Goal: Register for event/course

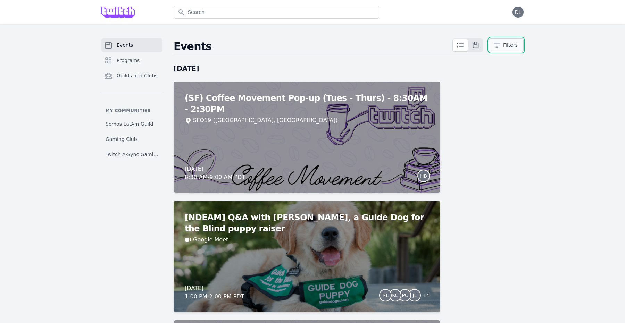
click at [515, 40] on button "Filters" at bounding box center [506, 45] width 35 height 14
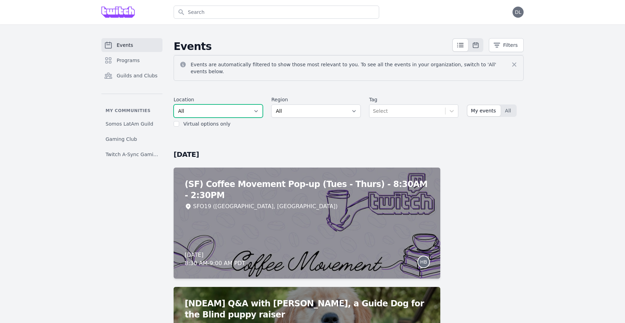
click at [242, 105] on select "All SEA81 Oscar (Seattle, WA) LHR32 (London, UK) SNA17 (Irvine, CA) LAX74 (Los …" at bounding box center [218, 111] width 89 height 13
click at [174, 105] on select "All SEA81 Oscar (Seattle, WA) LHR32 (London, UK) SNA17 (Irvine, CA) LAX74 (Los …" at bounding box center [218, 111] width 89 height 13
click at [194, 121] on label "Virtual options only" at bounding box center [206, 124] width 47 height 6
click at [181, 121] on div "Virtual options only" at bounding box center [218, 124] width 89 height 7
click at [177, 121] on input "checkbox" at bounding box center [177, 124] width 6 height 6
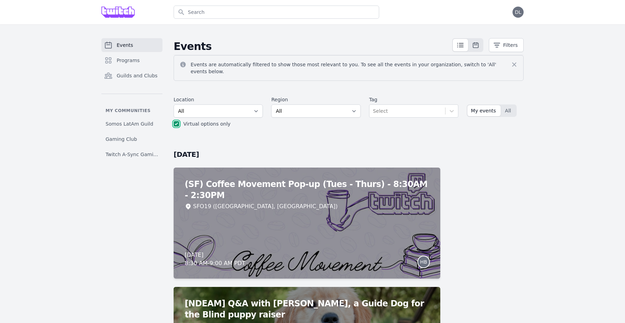
checkbox input "true"
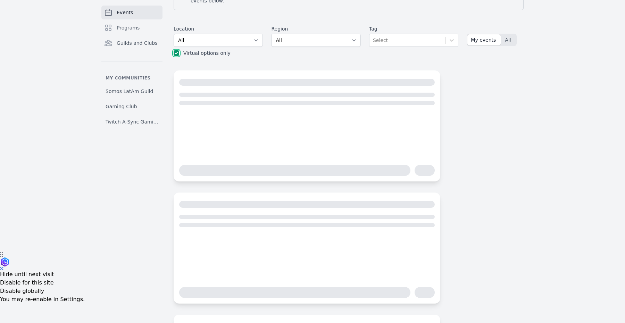
scroll to position [72, 0]
click at [562, 123] on div "Events Programs Guilds and Clubs My communities Somos LatAm Guild Gaming Club T…" at bounding box center [312, 196] width 625 height 487
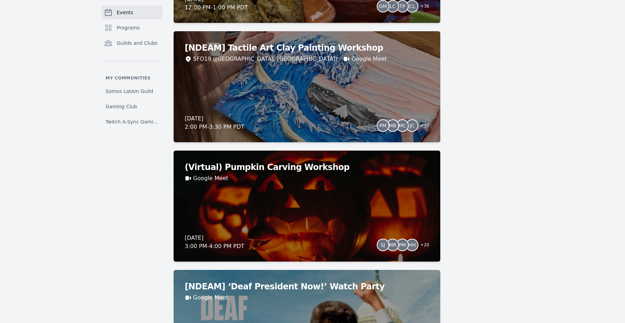
scroll to position [730, 0]
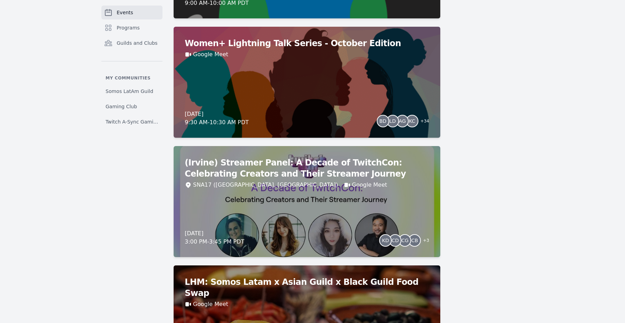
scroll to position [0, 0]
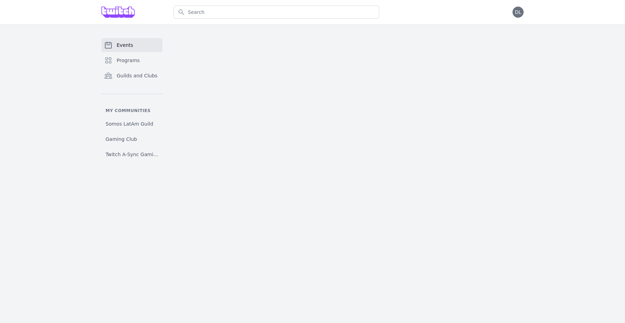
select select "Starry Night"
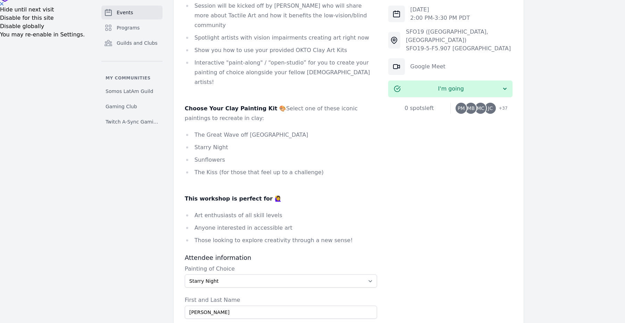
scroll to position [335, 0]
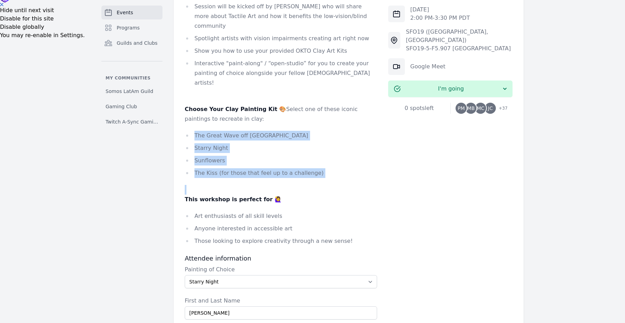
drag, startPoint x: 192, startPoint y: 102, endPoint x: 318, endPoint y: 152, distance: 136.0
click at [318, 152] on div "10/3 Update : We have hit capacity early, so sign-ups are now closed (first 40 …" at bounding box center [281, 53] width 192 height 388
click at [242, 168] on li "The Kiss (for those that feel up to a challenge)" at bounding box center [281, 173] width 192 height 10
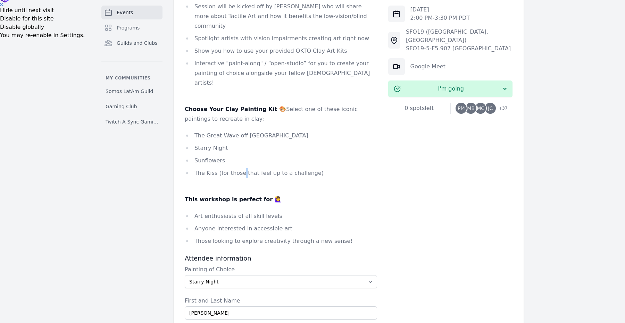
click at [242, 168] on li "The Kiss (for those that feel up to a challenge)" at bounding box center [281, 173] width 192 height 10
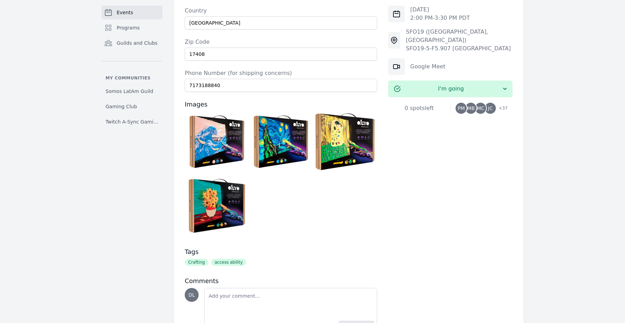
scroll to position [788, 0]
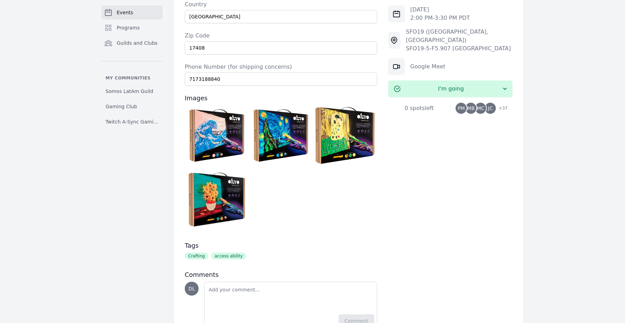
click at [210, 105] on img at bounding box center [217, 135] width 61 height 61
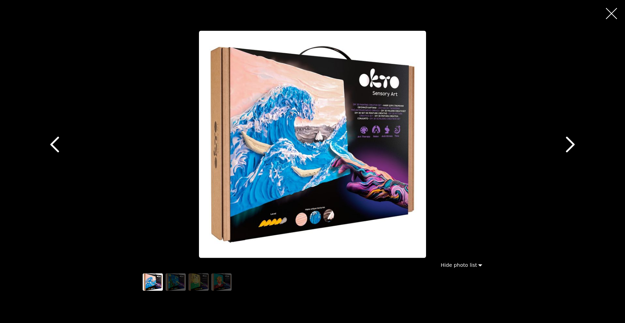
click at [570, 139] on icon "button" at bounding box center [571, 145] width 16 height 16
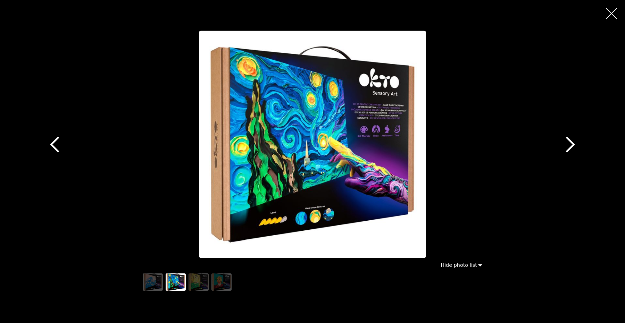
click at [570, 139] on icon "button" at bounding box center [571, 145] width 16 height 16
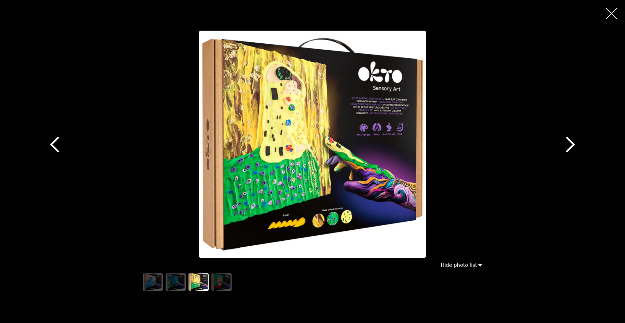
click at [570, 139] on icon "button" at bounding box center [571, 145] width 16 height 16
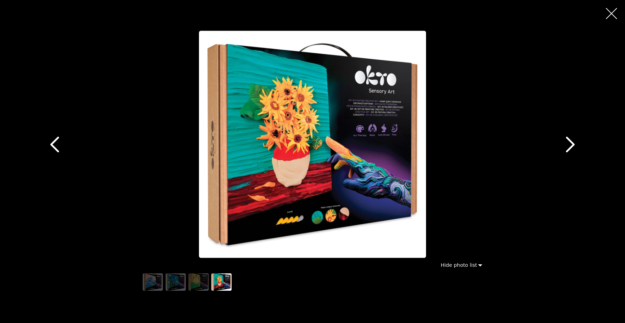
click at [60, 140] on icon "button" at bounding box center [55, 145] width 16 height 16
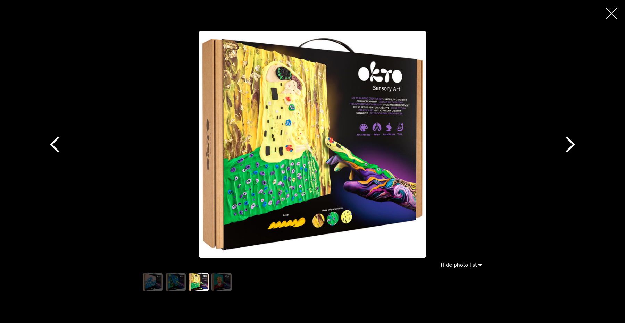
click at [55, 138] on icon "button" at bounding box center [55, 145] width 16 height 16
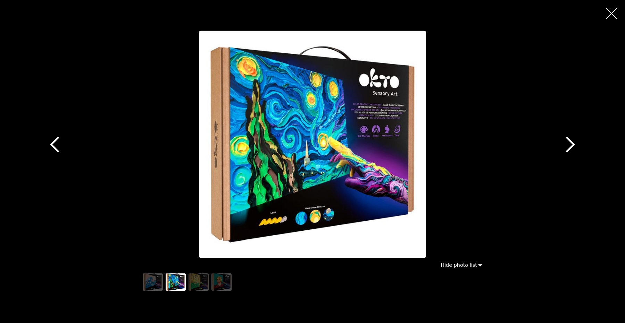
click at [55, 138] on icon "button" at bounding box center [55, 145] width 16 height 16
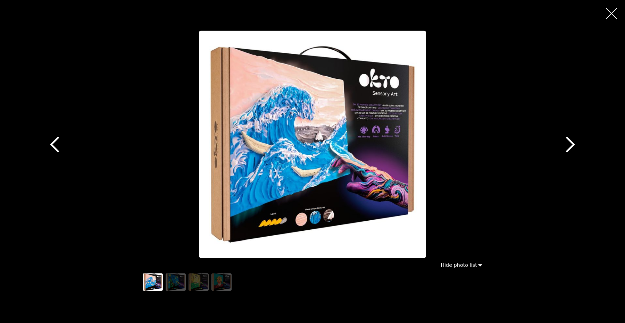
click at [611, 19] on icon "button" at bounding box center [611, 13] width 11 height 11
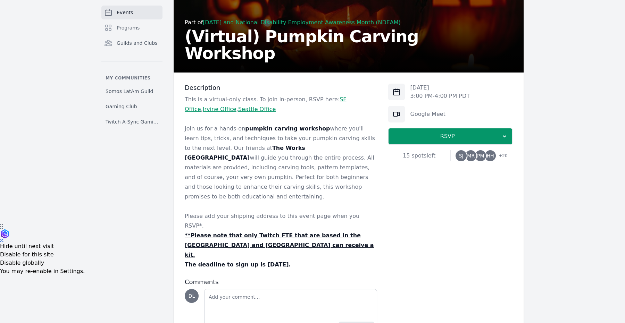
scroll to position [109, 0]
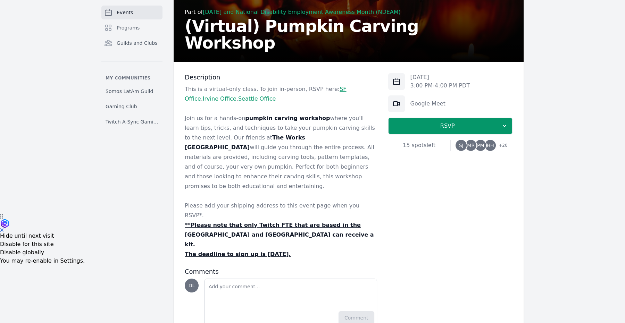
drag, startPoint x: 272, startPoint y: 138, endPoint x: 306, endPoint y: 175, distance: 49.9
click at [306, 175] on p "Join us for a hands-on pumpkin carving workshop where you'll learn tips, tricks…" at bounding box center [281, 153] width 192 height 78
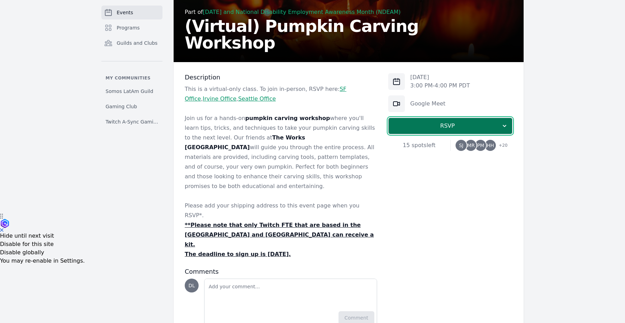
click at [435, 124] on span "RSVP" at bounding box center [447, 126] width 107 height 8
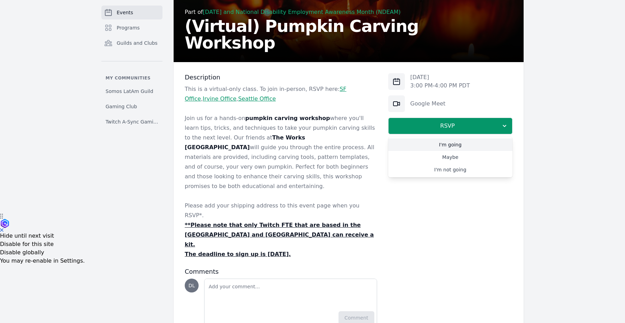
click at [434, 146] on link "I'm going" at bounding box center [450, 145] width 124 height 13
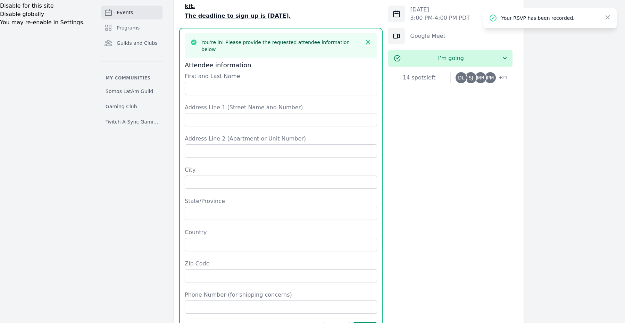
click at [271, 72] on form "First and Last Name Address Line 1 (Street Name and Number) Address Line 2 (Apa…" at bounding box center [281, 203] width 192 height 263
click at [265, 82] on input "First and Last Name" at bounding box center [281, 88] width 192 height 13
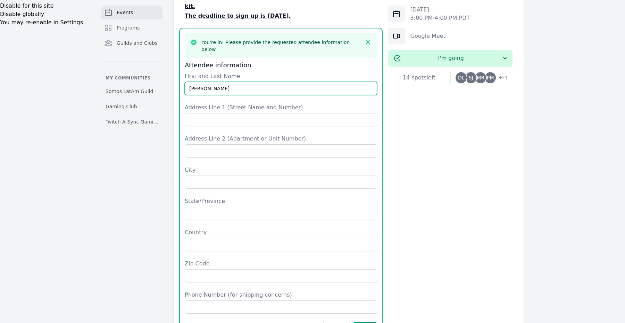
type input "[PERSON_NAME]"
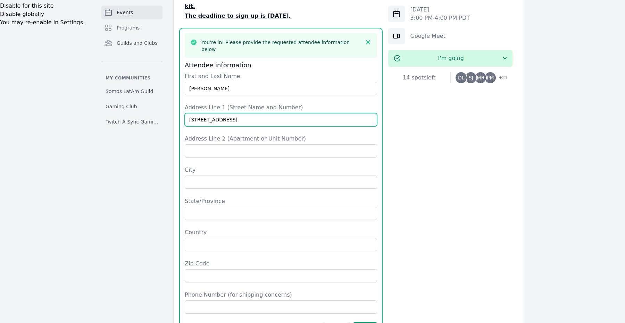
type input "[STREET_ADDRESS]"
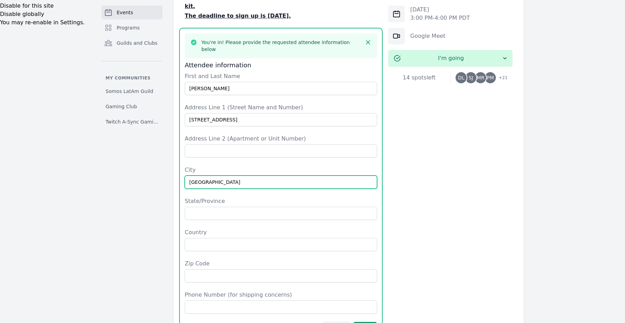
type input "[GEOGRAPHIC_DATA]"
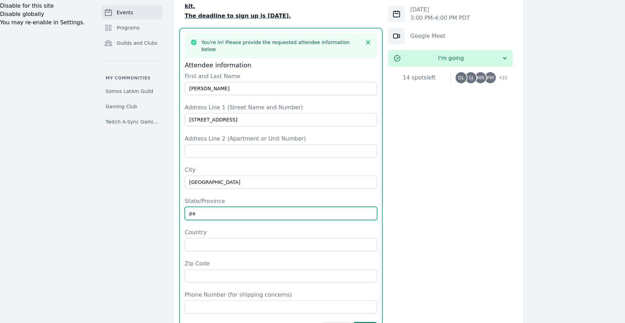
type input "pa"
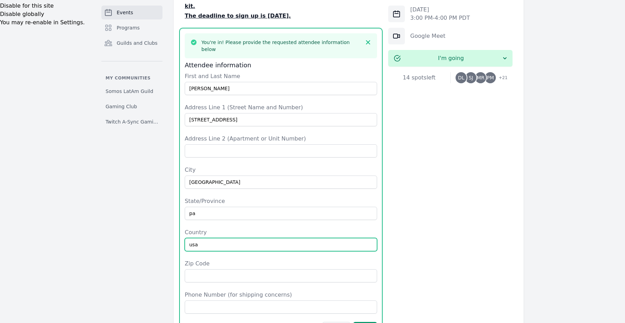
type input "usa"
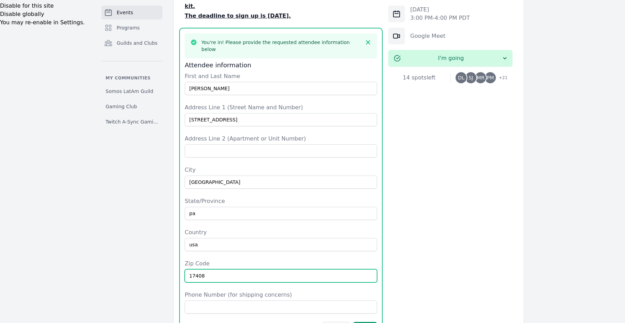
type input "17408"
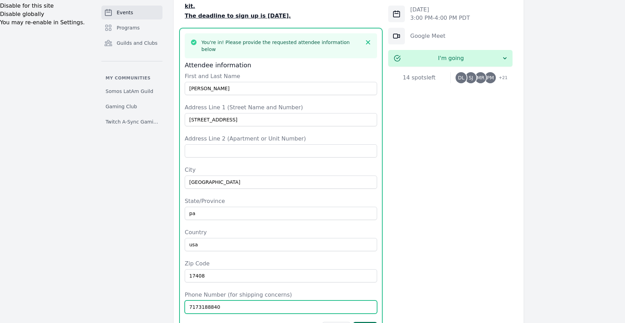
type input "7173188840"
click at [367, 322] on button "Save" at bounding box center [365, 328] width 24 height 13
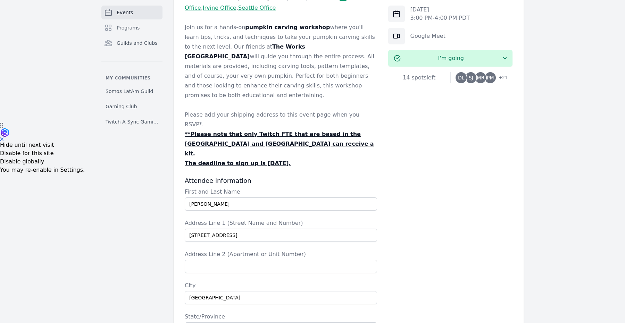
scroll to position [202, 0]
